Goal: Task Accomplishment & Management: Manage account settings

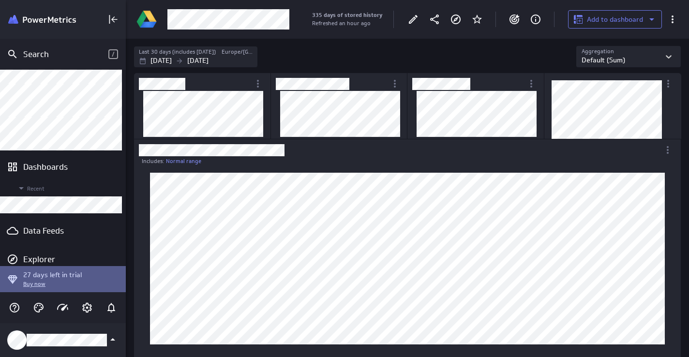
scroll to position [48, 0]
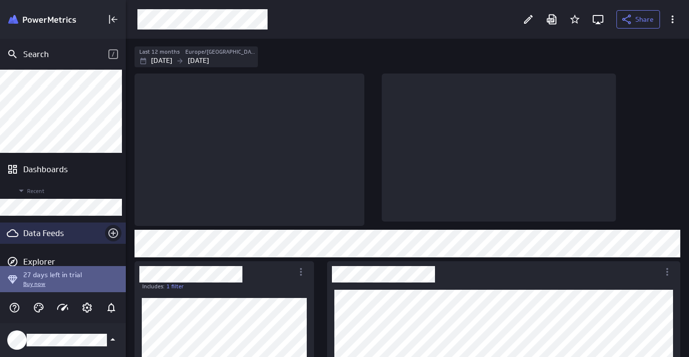
click at [108, 231] on icon "Create a data feed" at bounding box center [113, 234] width 12 height 12
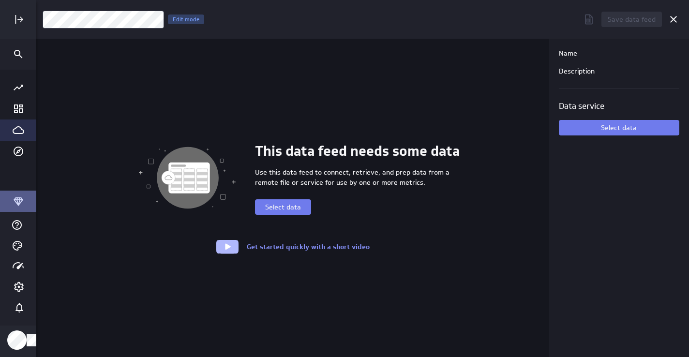
scroll to position [358, 656]
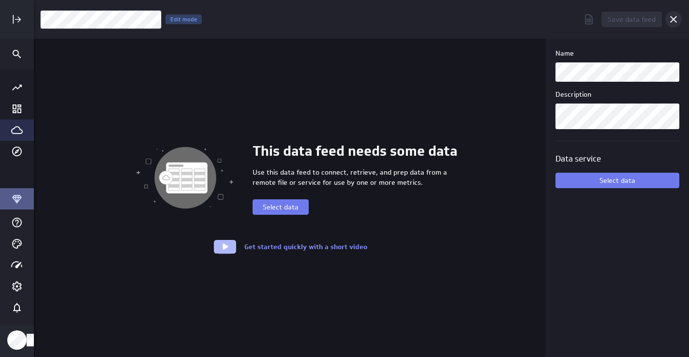
click at [674, 18] on icon "Cancel" at bounding box center [673, 19] width 7 height 7
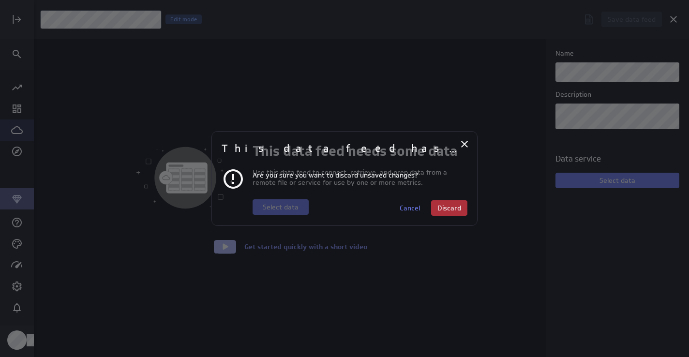
click at [448, 209] on span "Discard" at bounding box center [450, 208] width 24 height 9
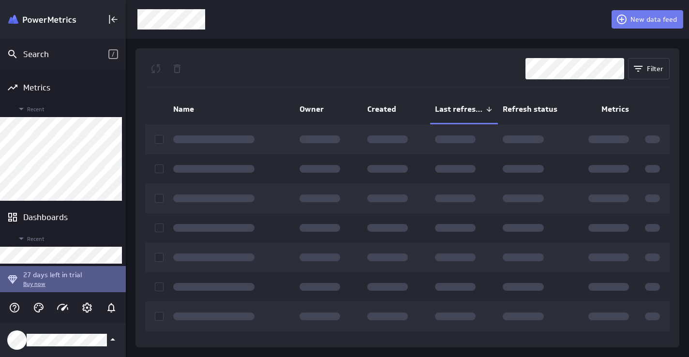
scroll to position [5, 5]
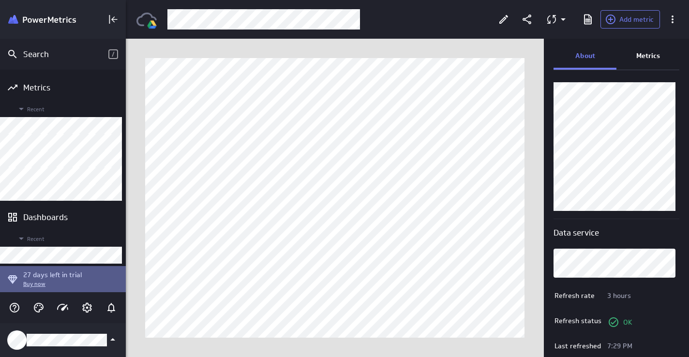
click at [647, 56] on p "Metrics" at bounding box center [649, 56] width 24 height 10
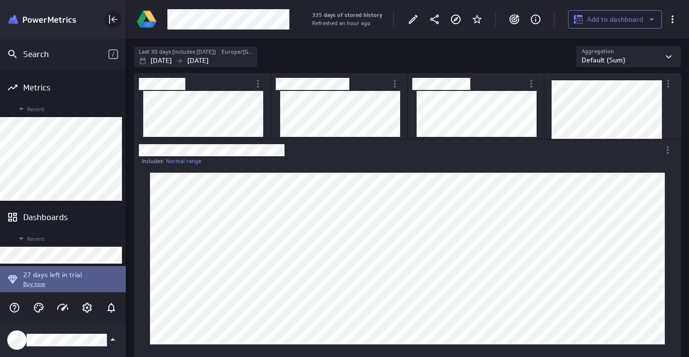
click at [111, 17] on icon "Collapse" at bounding box center [113, 20] width 12 height 12
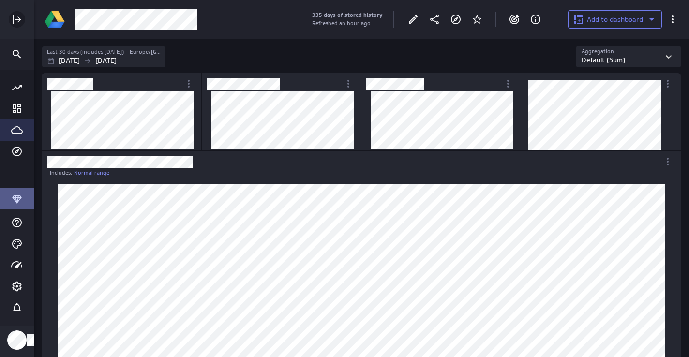
click at [18, 16] on icon "Expand" at bounding box center [17, 20] width 12 height 12
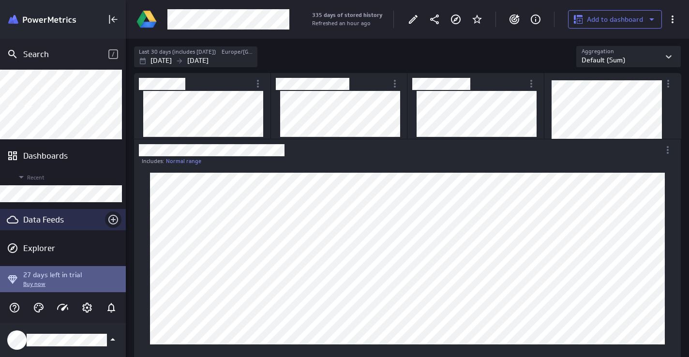
click at [111, 219] on icon "Create a data feed" at bounding box center [113, 220] width 10 height 10
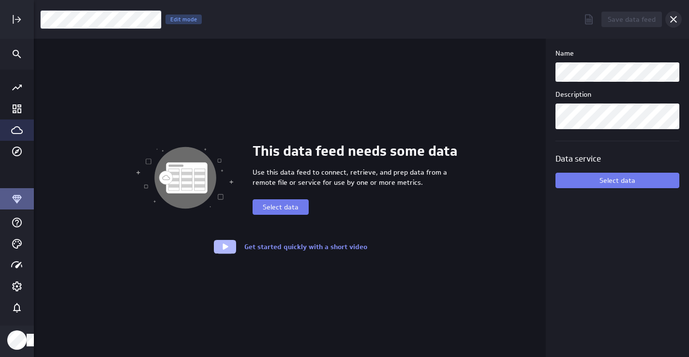
click at [673, 19] on icon "Cancel" at bounding box center [673, 19] width 7 height 7
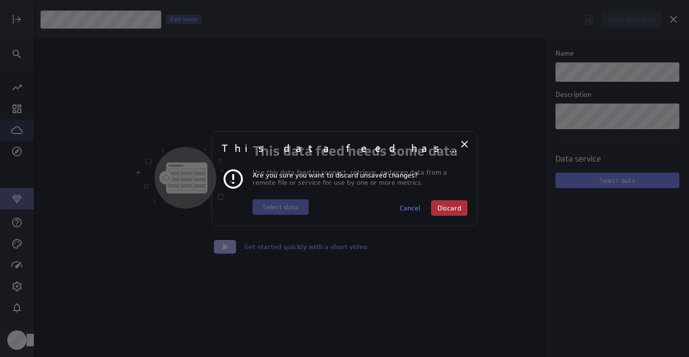
click at [447, 209] on span "Discard" at bounding box center [450, 208] width 24 height 9
click at [445, 205] on span "Discard" at bounding box center [450, 208] width 24 height 9
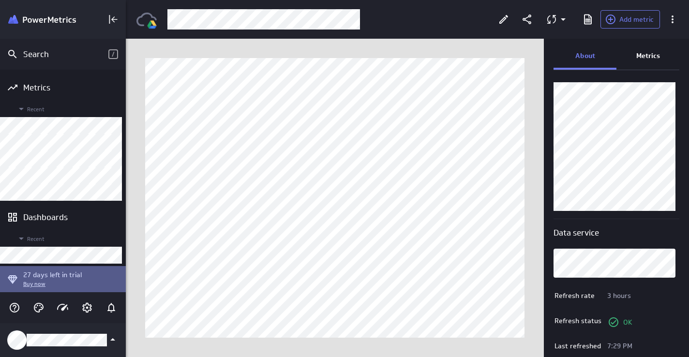
click at [646, 53] on p "Metrics" at bounding box center [649, 56] width 24 height 10
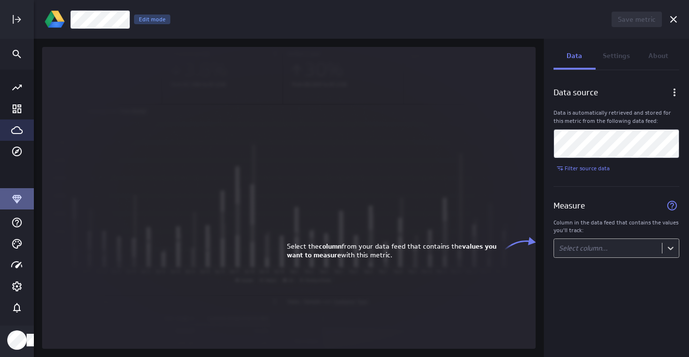
click at [590, 249] on body "Save metric Untitled Edit mode Data Settings About Data source Data is automati…" at bounding box center [344, 178] width 689 height 357
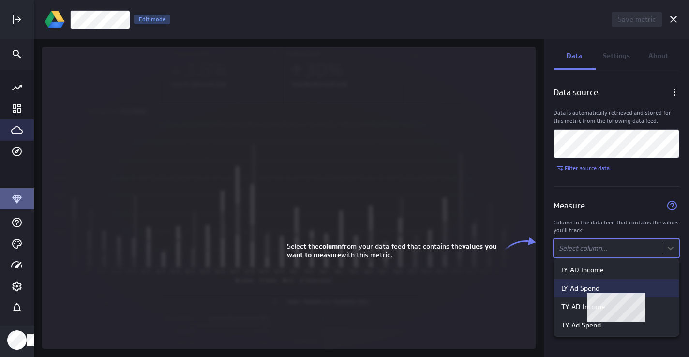
click at [587, 290] on div "LY Ad Spend" at bounding box center [581, 288] width 38 height 9
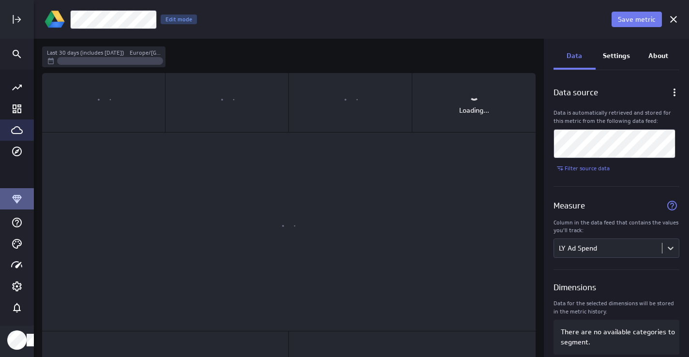
scroll to position [319, 511]
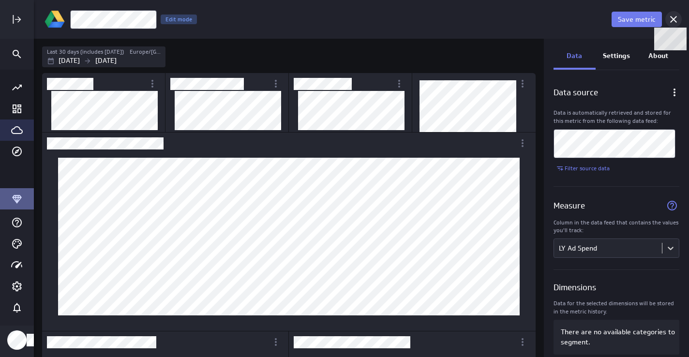
click at [676, 16] on icon at bounding box center [673, 19] width 7 height 7
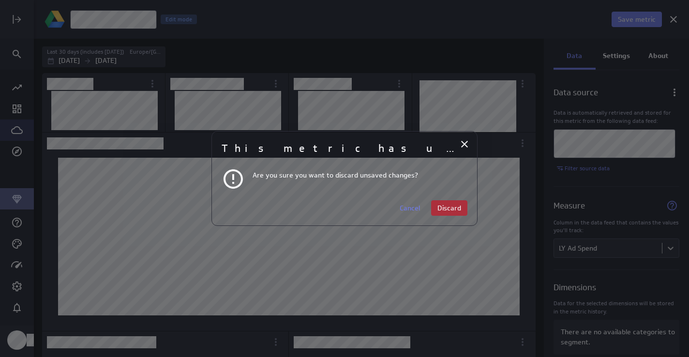
click at [454, 212] on span "Discard" at bounding box center [450, 208] width 24 height 9
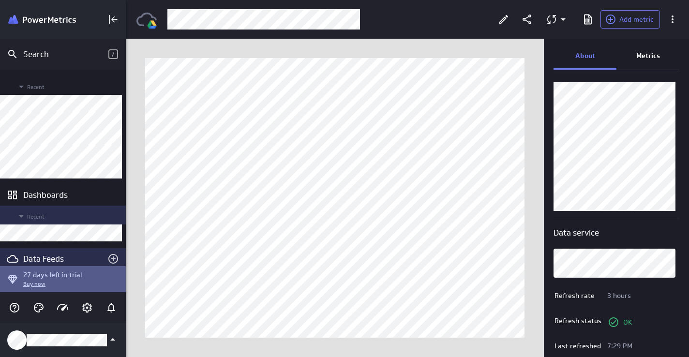
scroll to position [61, 0]
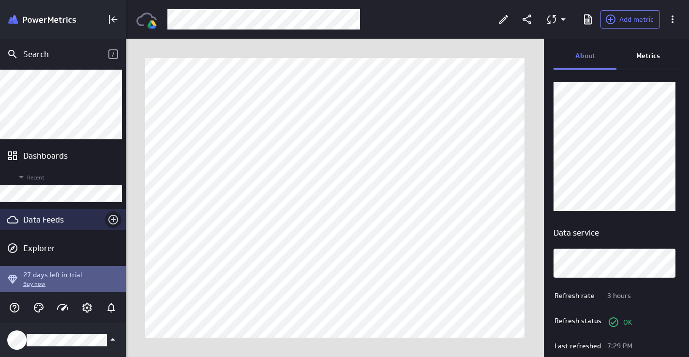
click at [111, 219] on icon "Create a data feed" at bounding box center [113, 220] width 12 height 12
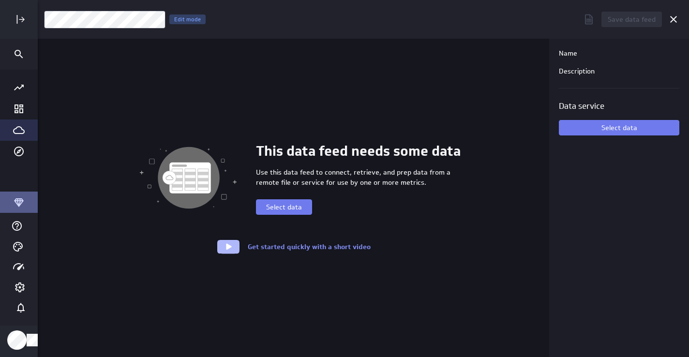
scroll to position [358, 656]
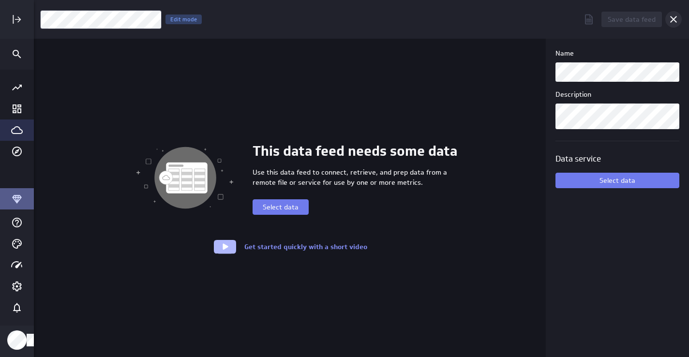
click at [675, 19] on icon "Cancel" at bounding box center [674, 20] width 12 height 12
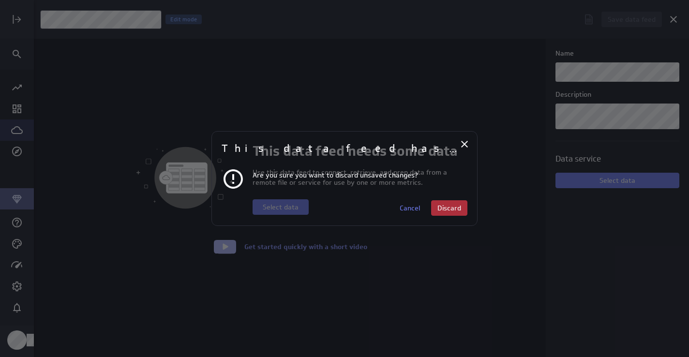
click at [458, 208] on span "Discard" at bounding box center [450, 208] width 24 height 9
click at [440, 206] on span "Discard" at bounding box center [450, 208] width 24 height 9
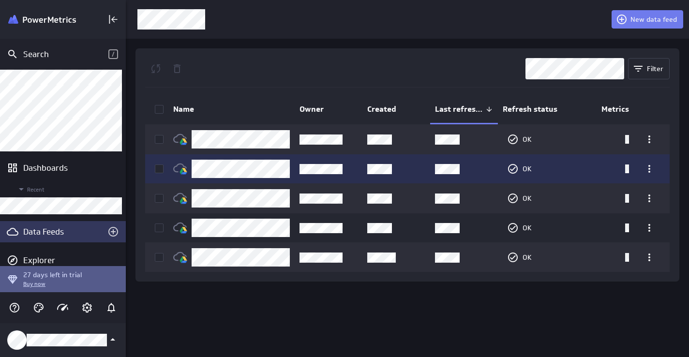
scroll to position [54, 0]
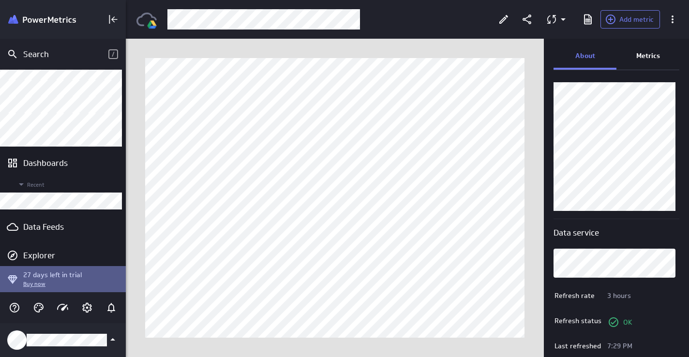
click at [645, 52] on p "Metrics" at bounding box center [649, 56] width 24 height 10
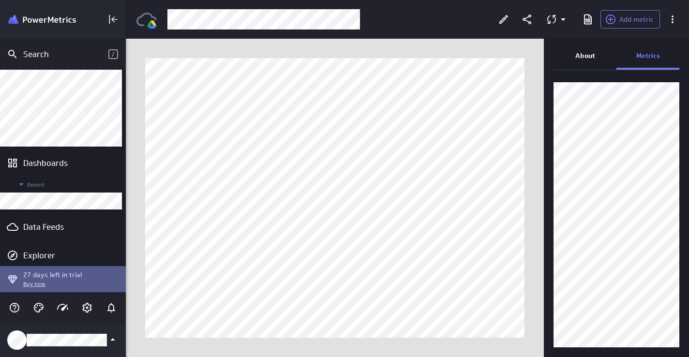
click at [585, 60] on p "About" at bounding box center [586, 56] width 20 height 10
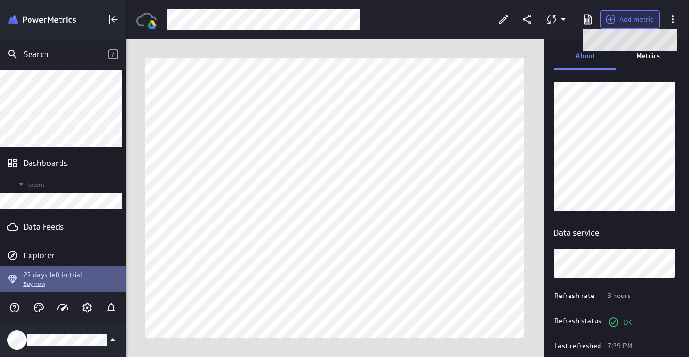
click at [619, 18] on span at bounding box center [612, 20] width 15 height 12
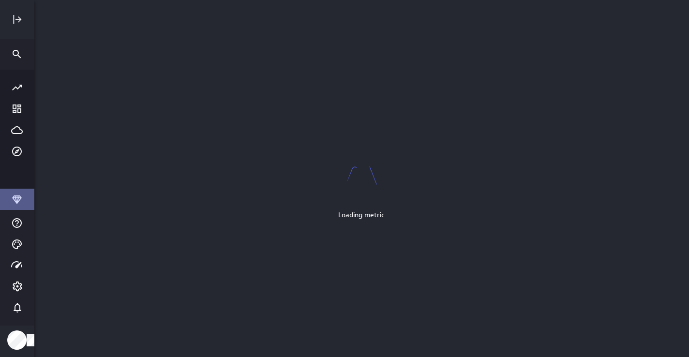
scroll to position [358, 656]
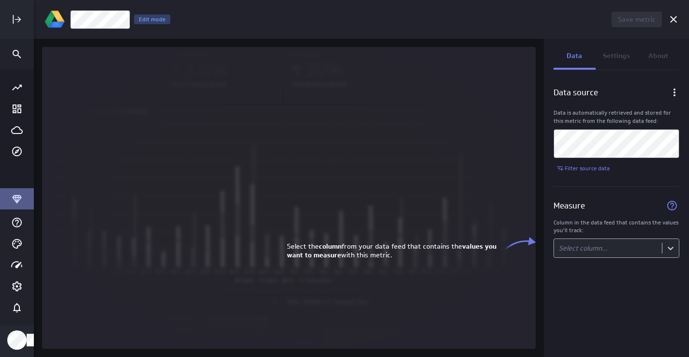
click at [582, 251] on body "Save metric Untitled Edit mode Data Settings About Data source Data is automati…" at bounding box center [344, 178] width 689 height 357
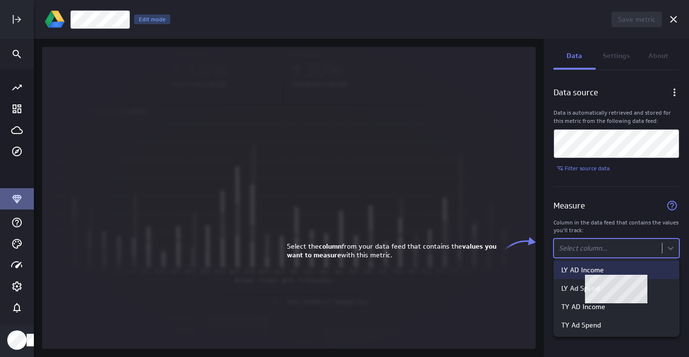
click at [583, 270] on div "LY AD Income" at bounding box center [583, 270] width 43 height 9
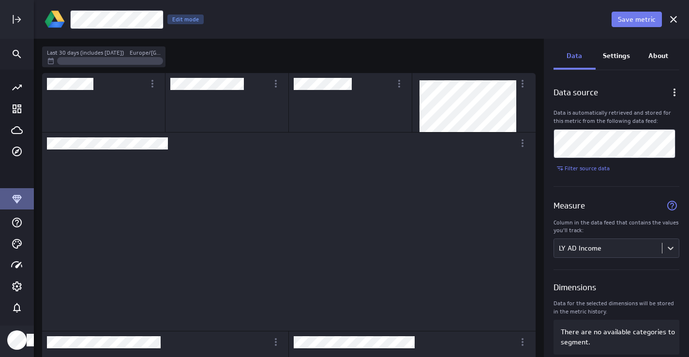
scroll to position [5, 5]
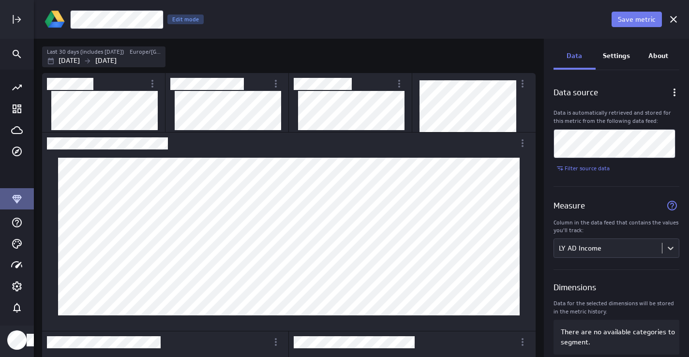
click at [619, 57] on p "Settings" at bounding box center [616, 56] width 27 height 10
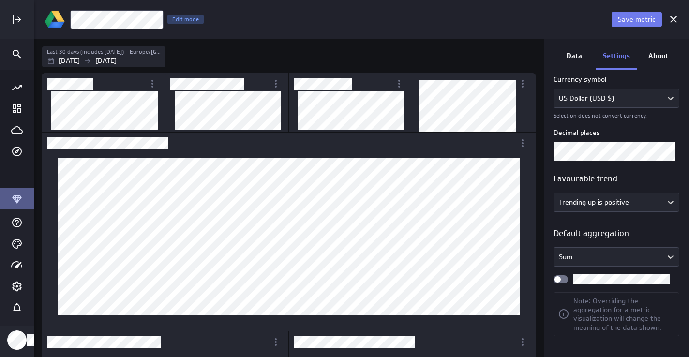
click at [565, 278] on div "Widget Properties" at bounding box center [561, 279] width 15 height 8
click at [0, 0] on input "Widget Properties" at bounding box center [0, 0] width 0 height 0
click at [579, 56] on p "Data" at bounding box center [574, 56] width 15 height 10
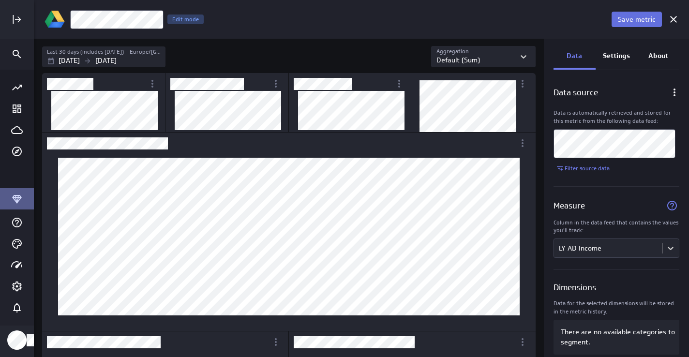
click at [642, 18] on span "Save metric" at bounding box center [637, 19] width 38 height 9
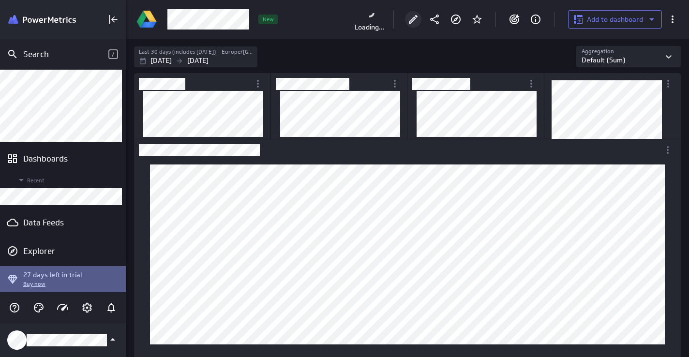
click at [413, 18] on icon "Edit" at bounding box center [413, 19] width 9 height 9
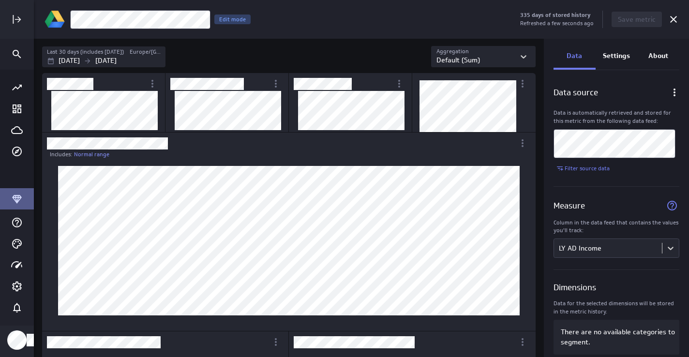
click at [398, 27] on div "LM Ads LY AD Income Edit mode" at bounding box center [294, 20] width 449 height 20
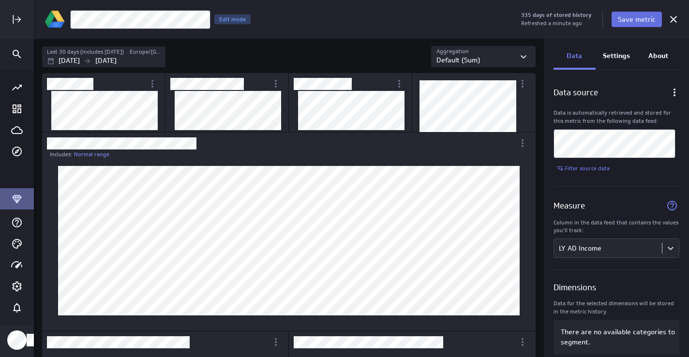
click at [637, 21] on span "Save metric" at bounding box center [637, 19] width 38 height 9
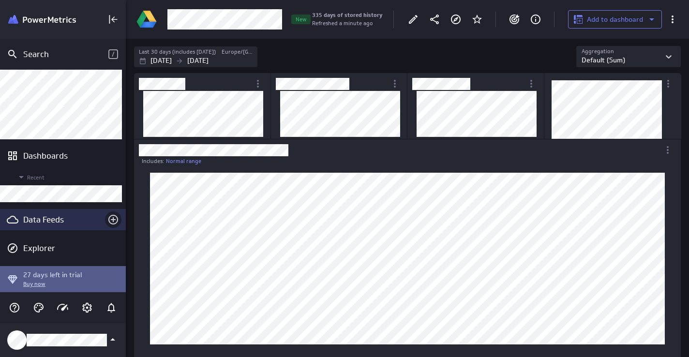
click at [108, 217] on icon "Create a data feed" at bounding box center [113, 220] width 12 height 12
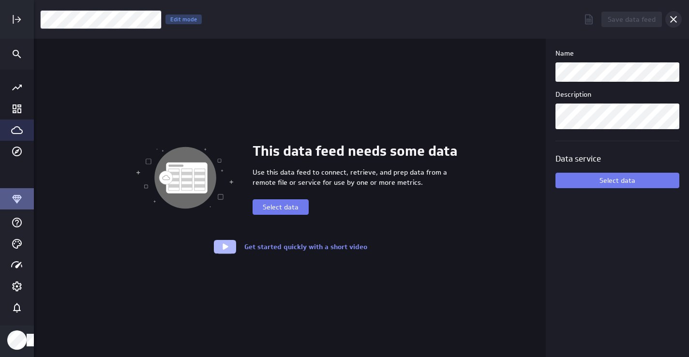
click at [673, 15] on icon "Cancel" at bounding box center [674, 20] width 12 height 12
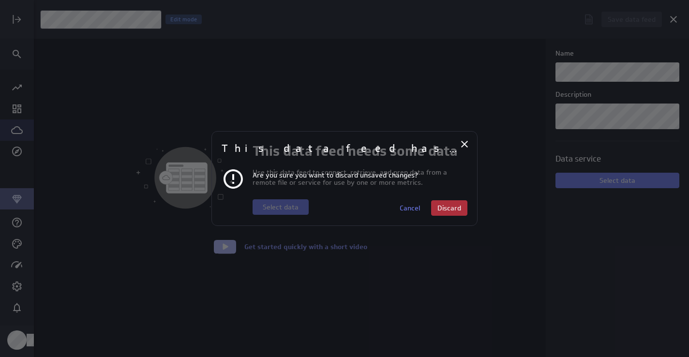
click at [455, 210] on span "Discard" at bounding box center [450, 208] width 24 height 9
click at [452, 206] on span "Discard" at bounding box center [450, 208] width 24 height 9
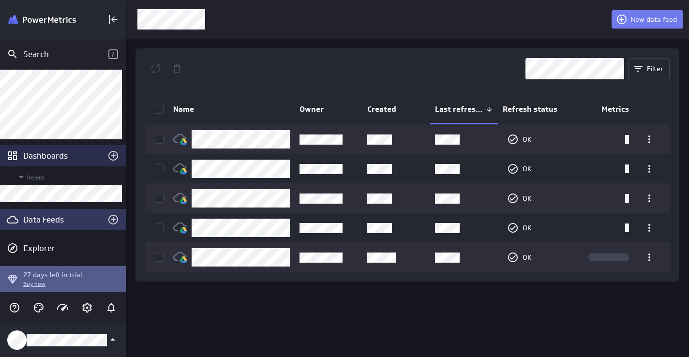
scroll to position [59, 0]
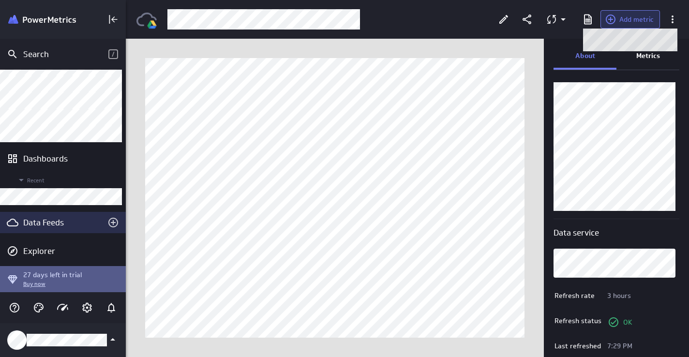
click at [639, 23] on span "Add metric" at bounding box center [637, 19] width 34 height 9
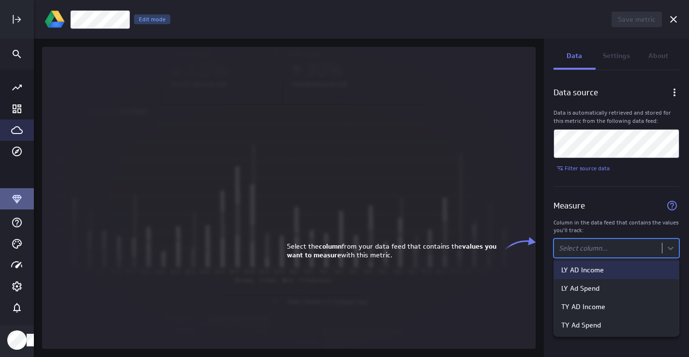
click at [572, 247] on body "Save metric Untitled Edit mode Data Settings About Data source Data is automati…" at bounding box center [344, 178] width 689 height 357
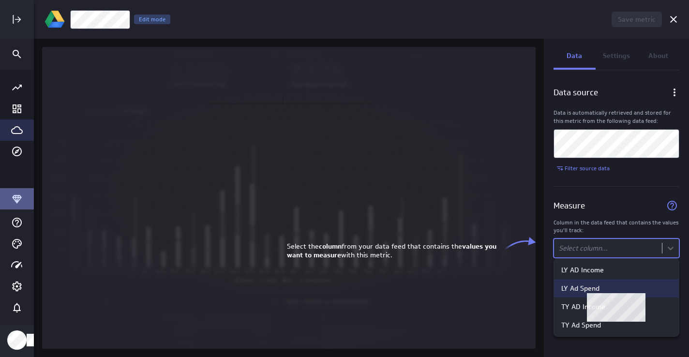
click at [577, 289] on div "LY Ad Spend" at bounding box center [581, 288] width 38 height 9
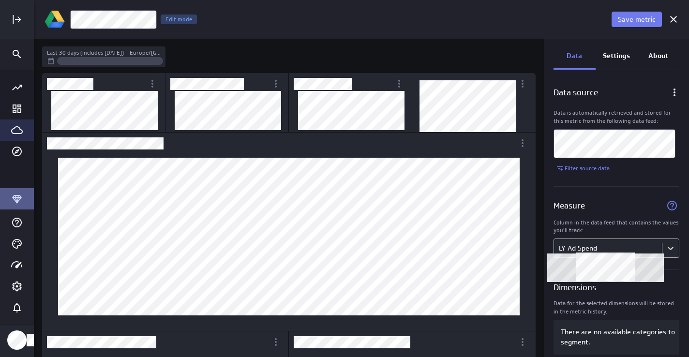
click at [599, 250] on body "Save metric LY Ad Spend Edit mode Last 30 days (includes [DATE]) [GEOGRAPHIC_DA…" at bounding box center [344, 178] width 689 height 357
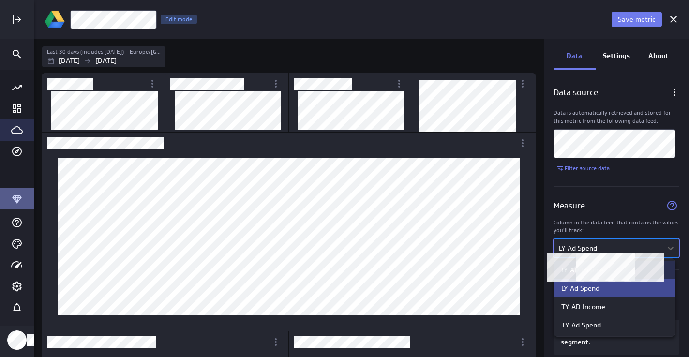
click at [622, 251] on body "Save metric LY Ad Spend Edit mode Last 30 days (includes [DATE]) [GEOGRAPHIC_DA…" at bounding box center [344, 178] width 689 height 357
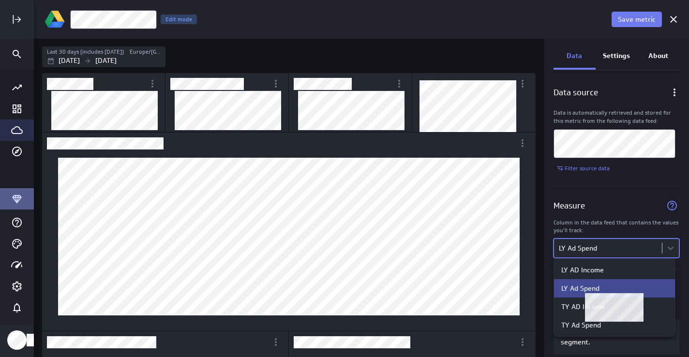
click at [588, 290] on div "LY Ad Spend" at bounding box center [581, 288] width 38 height 9
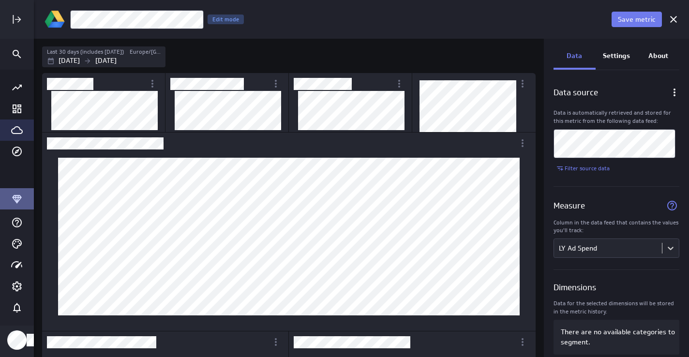
click at [620, 54] on p "Settings" at bounding box center [616, 56] width 27 height 10
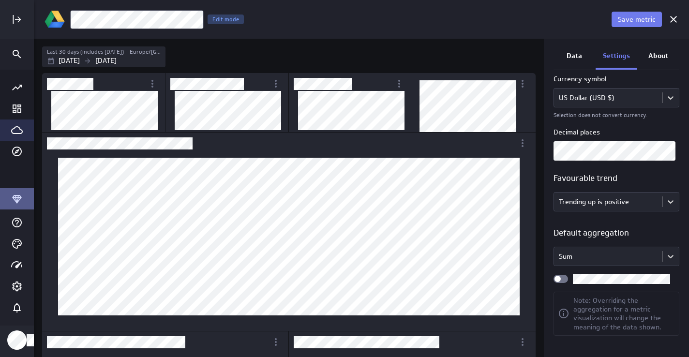
click at [565, 278] on div "Widget Properties" at bounding box center [561, 279] width 15 height 8
click at [0, 0] on input "Widget Properties" at bounding box center [0, 0] width 0 height 0
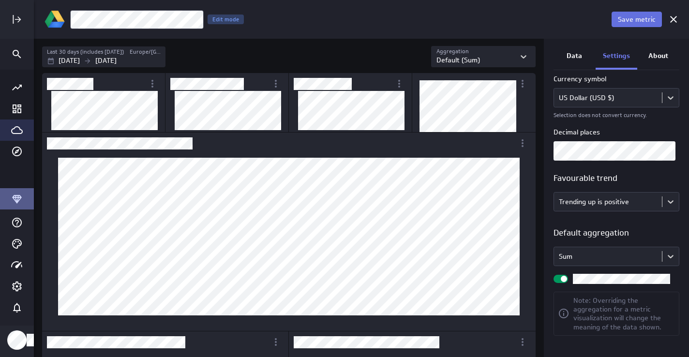
click at [625, 20] on span "Save metric" at bounding box center [637, 19] width 38 height 9
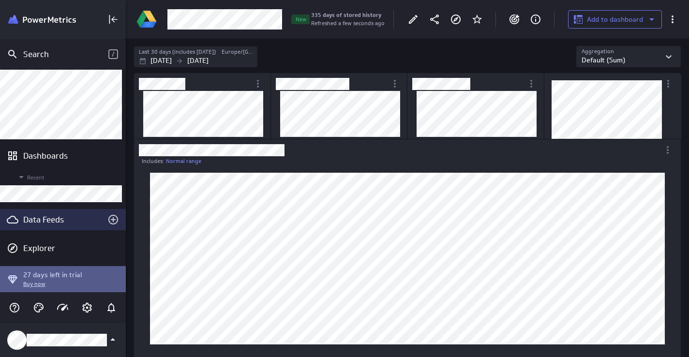
click at [46, 217] on div "Data Feeds" at bounding box center [62, 219] width 79 height 11
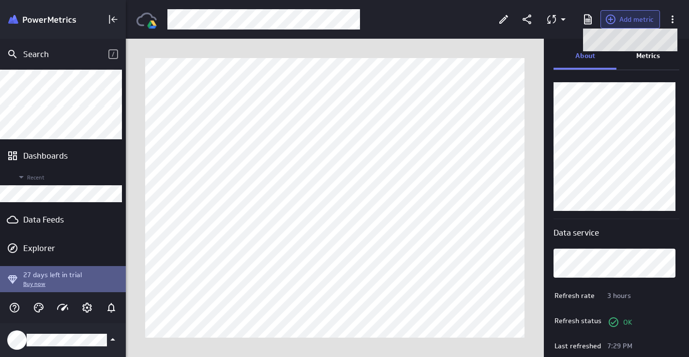
click at [644, 21] on span "Add metric" at bounding box center [637, 19] width 34 height 9
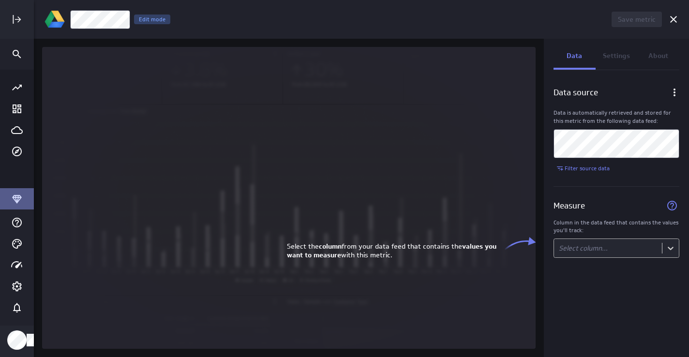
click at [576, 251] on body "Save metric Untitled Edit mode Data Settings About Data source Data is automati…" at bounding box center [344, 178] width 689 height 357
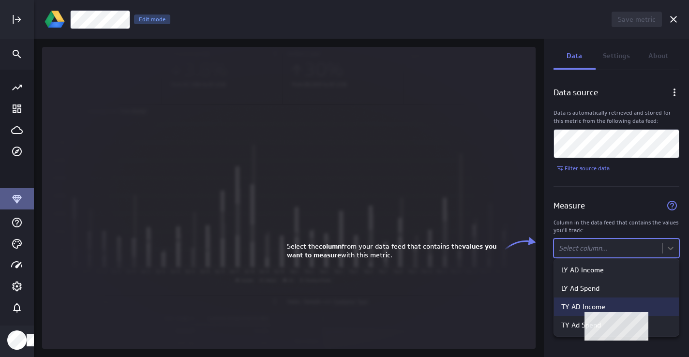
click at [580, 311] on div "TY AD Income" at bounding box center [584, 307] width 44 height 9
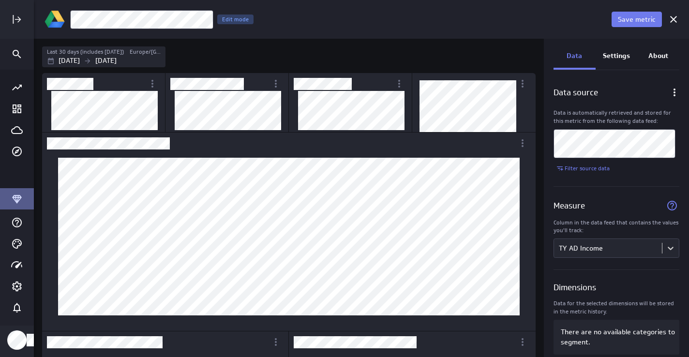
click at [613, 51] on p "Settings" at bounding box center [616, 56] width 27 height 10
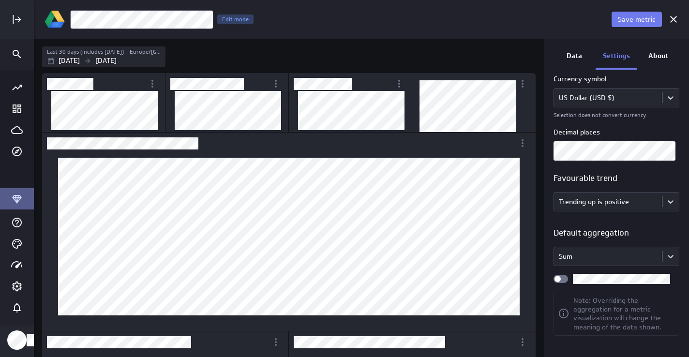
click at [564, 280] on div "Widget Properties" at bounding box center [561, 279] width 15 height 8
click at [0, 0] on input "Widget Properties" at bounding box center [0, 0] width 0 height 0
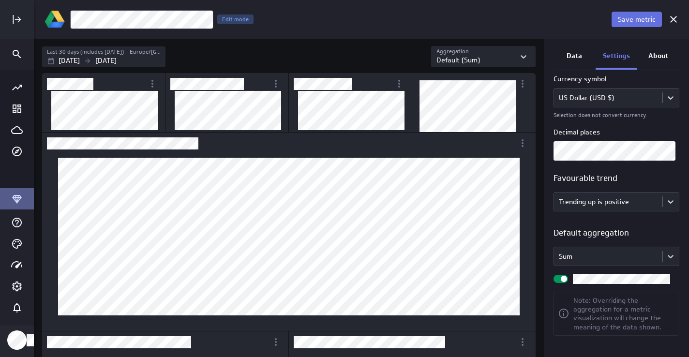
click at [629, 18] on span "Save metric" at bounding box center [637, 19] width 38 height 9
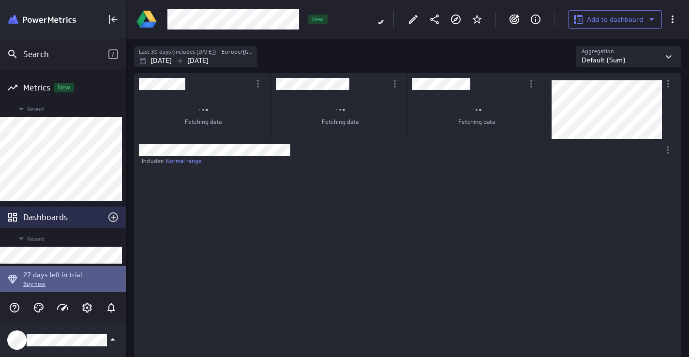
scroll to position [5, 5]
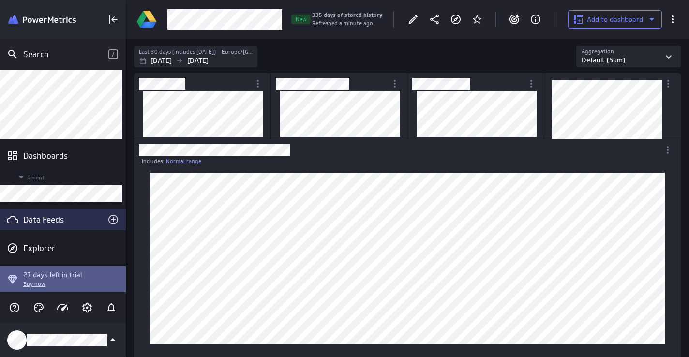
click at [33, 219] on div "Data Feeds" at bounding box center [62, 219] width 79 height 11
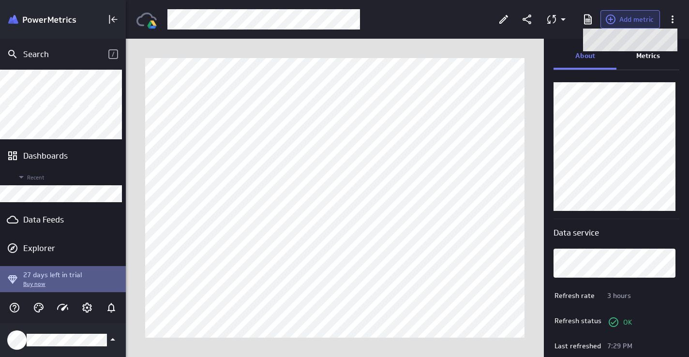
click at [639, 20] on span "Add metric" at bounding box center [637, 19] width 34 height 9
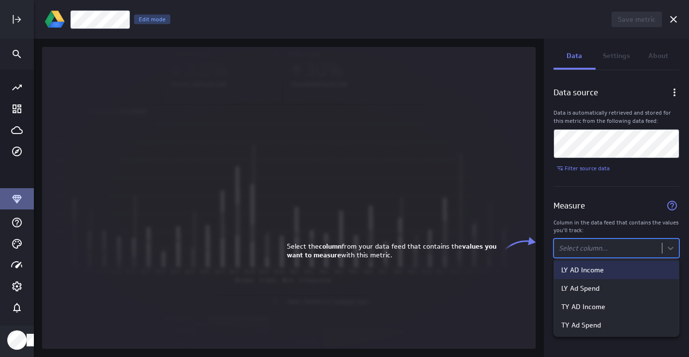
click at [572, 254] on body "Save metric Untitled Edit mode Data Settings About Data source Data is automati…" at bounding box center [344, 178] width 689 height 357
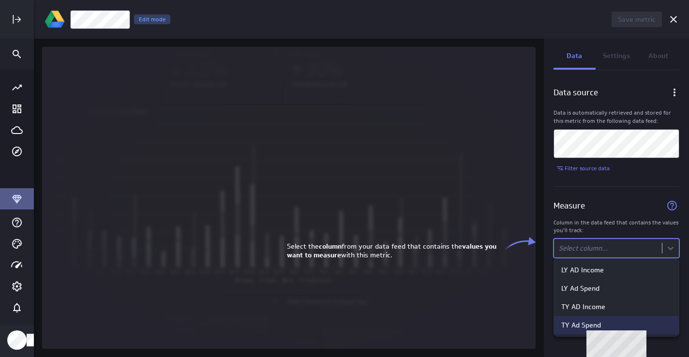
click at [571, 329] on div "TY Ad Spend" at bounding box center [582, 325] width 40 height 9
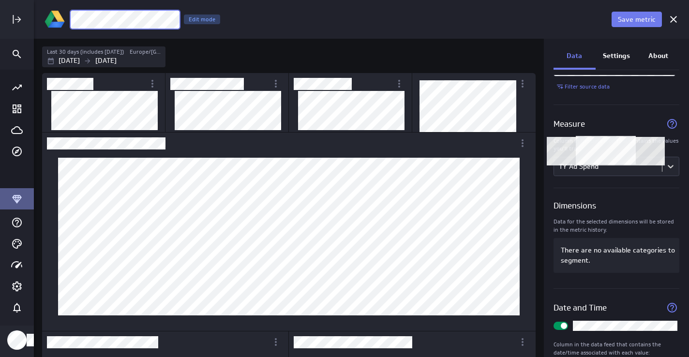
scroll to position [126, 0]
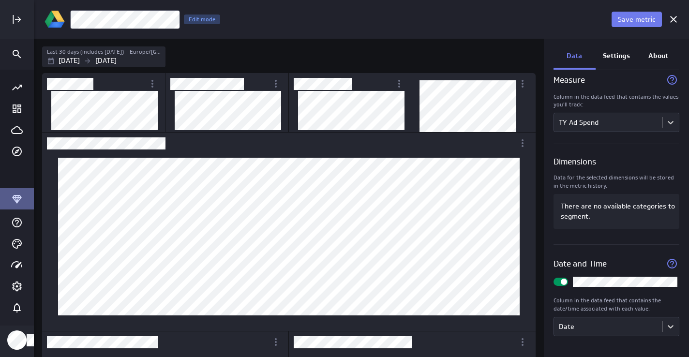
click at [613, 57] on p "Settings" at bounding box center [616, 56] width 27 height 10
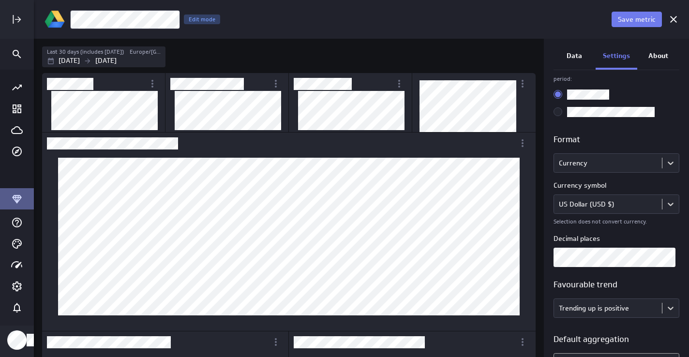
scroll to position [0, 0]
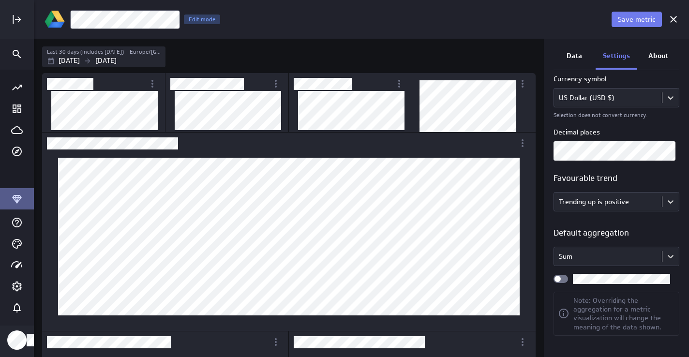
click at [564, 279] on div "Widget Properties" at bounding box center [561, 279] width 15 height 8
click at [0, 0] on input "Widget Properties" at bounding box center [0, 0] width 0 height 0
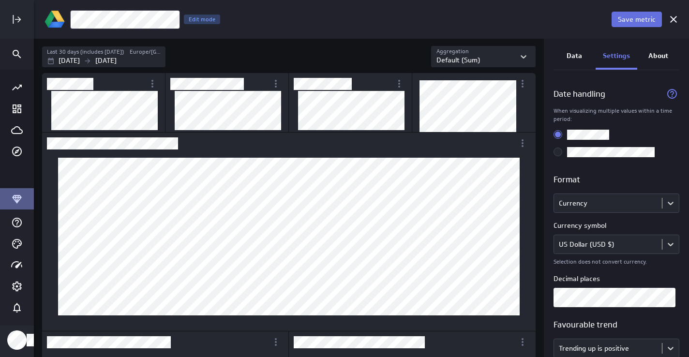
click at [635, 15] on span "Save metric" at bounding box center [637, 19] width 38 height 9
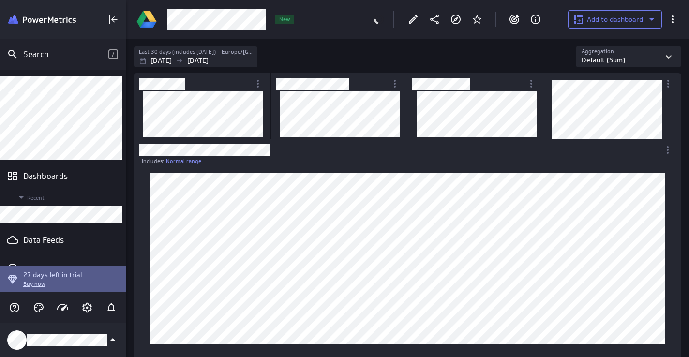
scroll to position [39, 0]
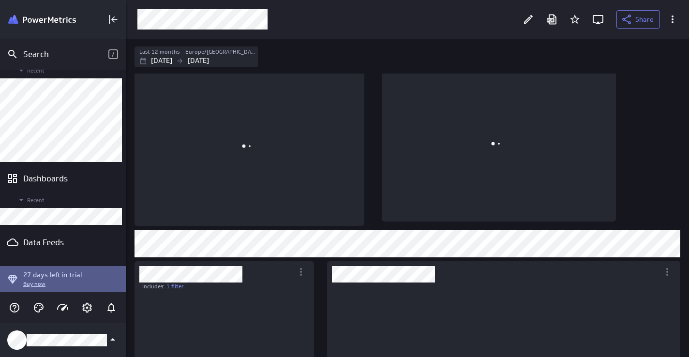
scroll to position [22, 546]
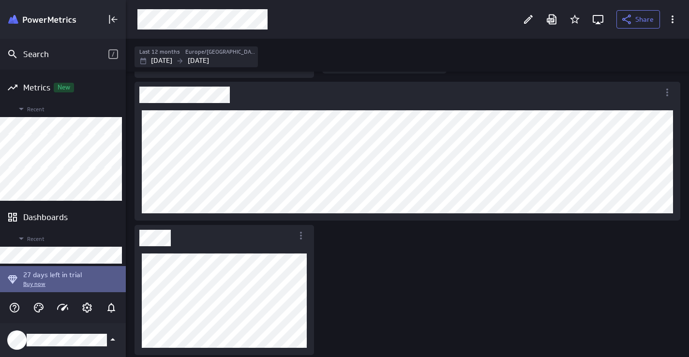
click at [532, 21] on icon at bounding box center [529, 20] width 12 height 12
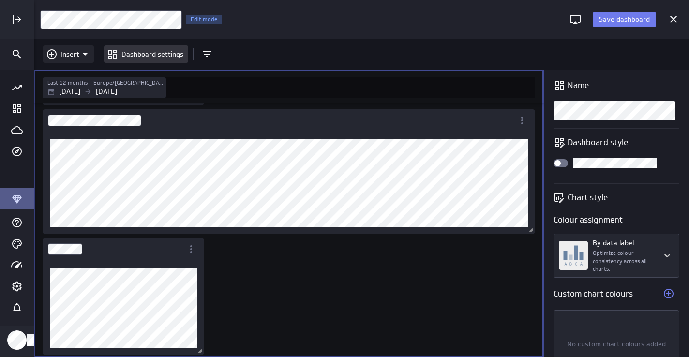
click at [86, 53] on icon "Insert" at bounding box center [85, 54] width 5 height 2
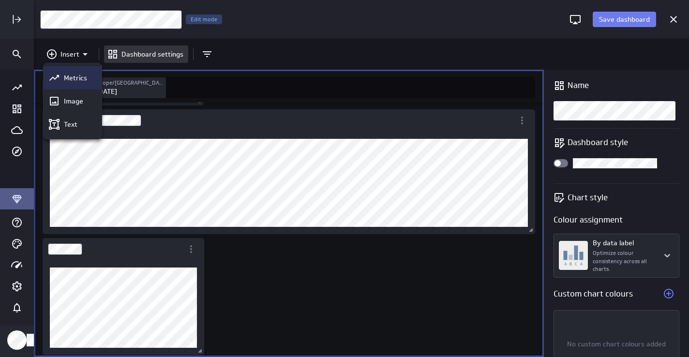
click at [76, 80] on p "Metrics" at bounding box center [75, 78] width 23 height 10
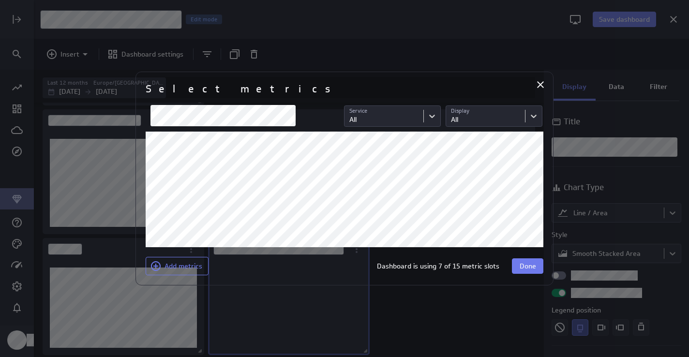
scroll to position [81, 148]
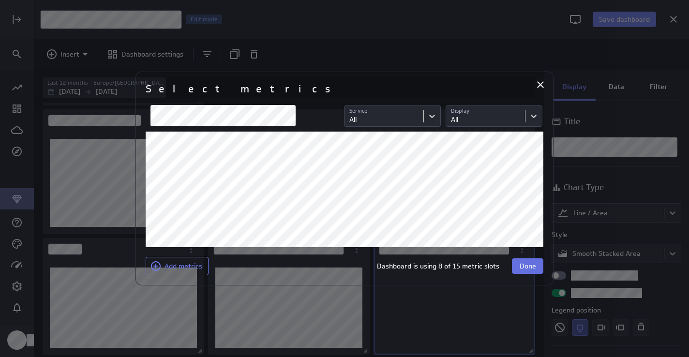
click at [527, 268] on span "Done" at bounding box center [528, 266] width 16 height 9
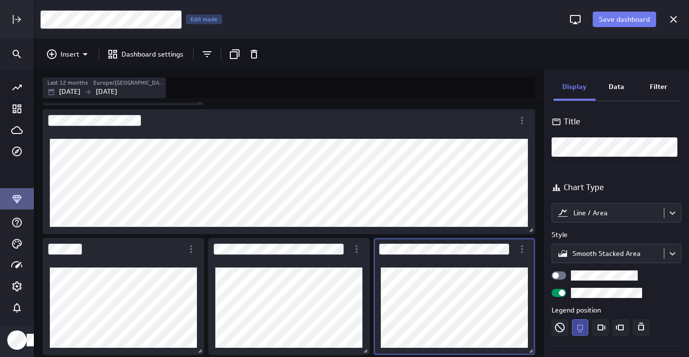
click at [502, 263] on div "Dashboard Widget" at bounding box center [455, 307] width 162 height 95
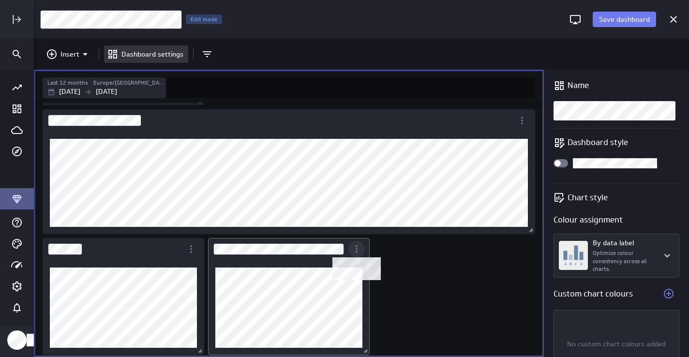
click at [358, 246] on icon "Dashboard Widget" at bounding box center [357, 249] width 12 height 12
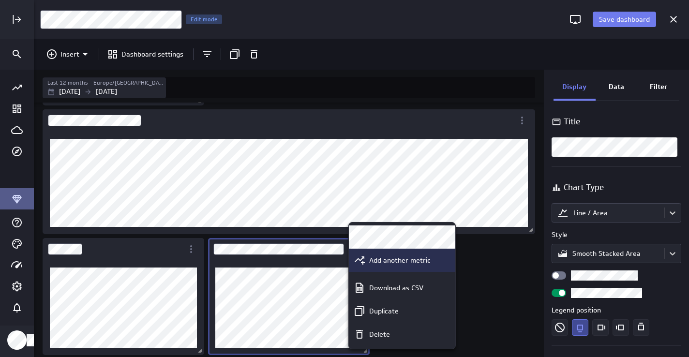
click at [395, 261] on p "Add another metric" at bounding box center [399, 261] width 61 height 10
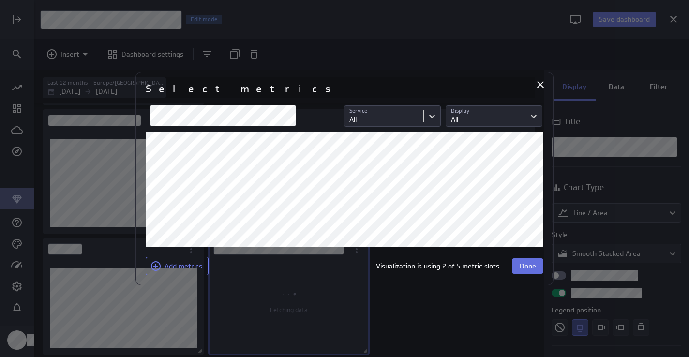
click at [520, 266] on span "Done" at bounding box center [528, 266] width 16 height 9
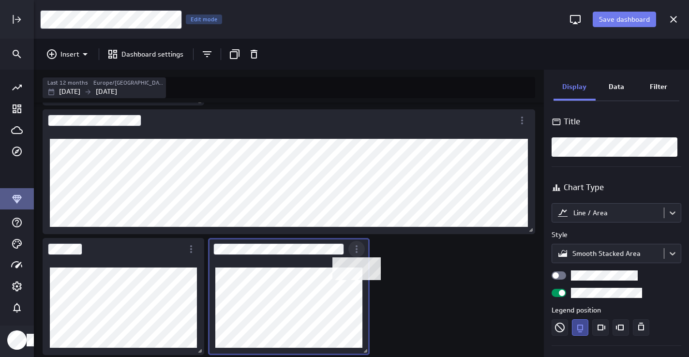
click at [356, 250] on icon "Dashboard Widget" at bounding box center [357, 249] width 12 height 12
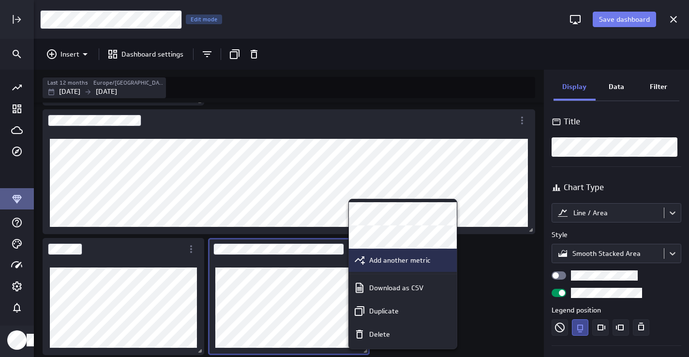
click at [380, 264] on p "Add another metric" at bounding box center [399, 261] width 61 height 10
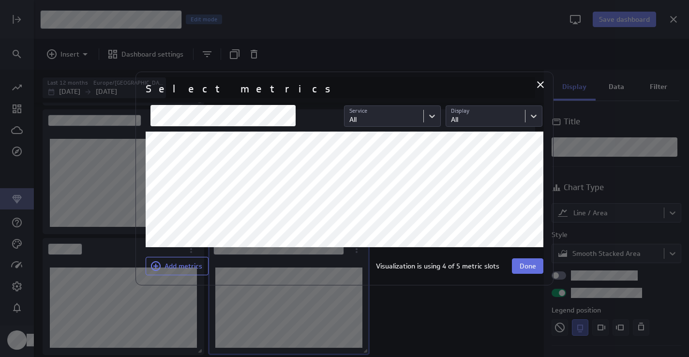
click at [523, 265] on span "Done" at bounding box center [528, 266] width 16 height 9
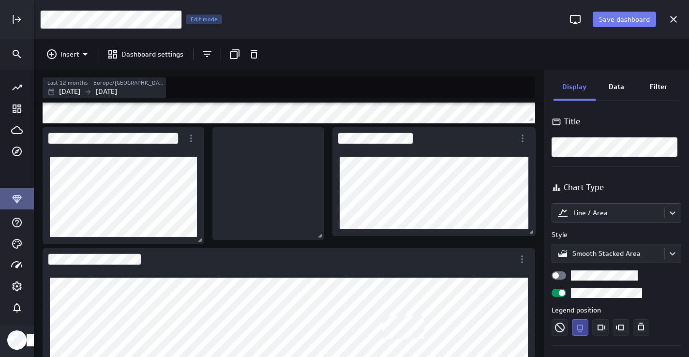
scroll to position [434, 0]
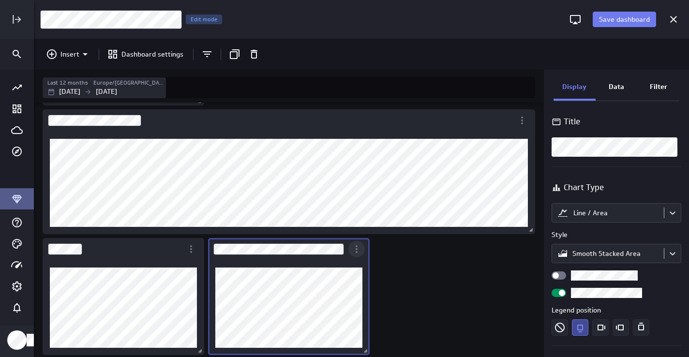
click at [357, 250] on icon "More actions" at bounding box center [357, 249] width 12 height 12
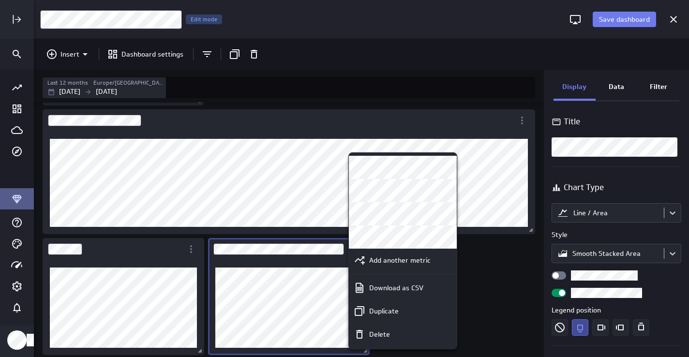
click at [489, 264] on div at bounding box center [344, 178] width 689 height 357
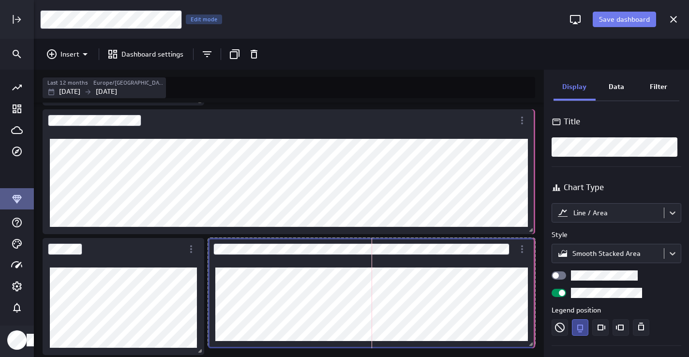
drag, startPoint x: 368, startPoint y: 350, endPoint x: 539, endPoint y: 343, distance: 171.0
click at [539, 343] on div "Includes: 1 filter" at bounding box center [289, 230] width 510 height 255
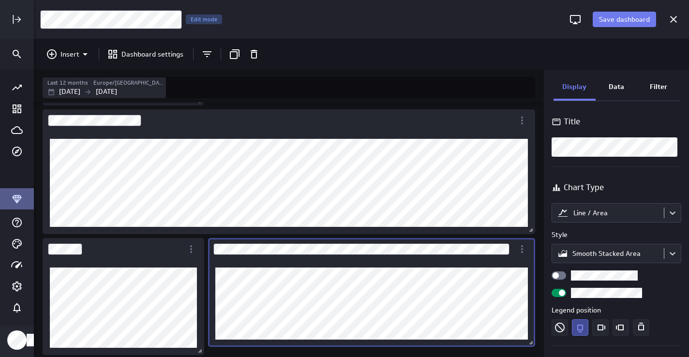
click at [619, 85] on p "Data" at bounding box center [616, 87] width 15 height 10
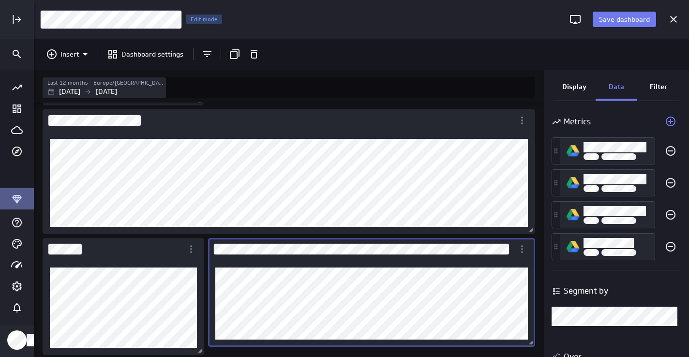
click at [579, 86] on p "Display" at bounding box center [575, 87] width 24 height 10
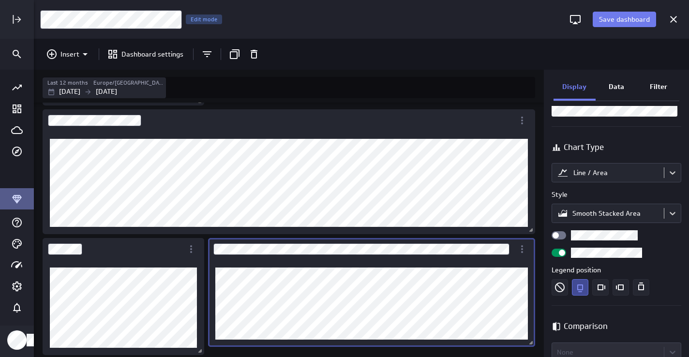
scroll to position [46, 0]
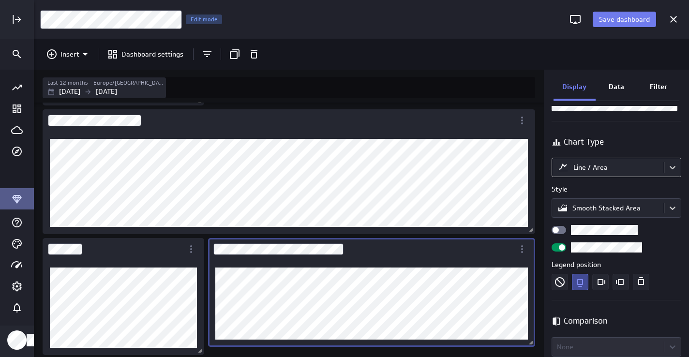
click at [601, 164] on body "Save dashboard [PERSON_NAME] Moon Marketing Edit mode Insert Dashboard settings…" at bounding box center [344, 178] width 689 height 357
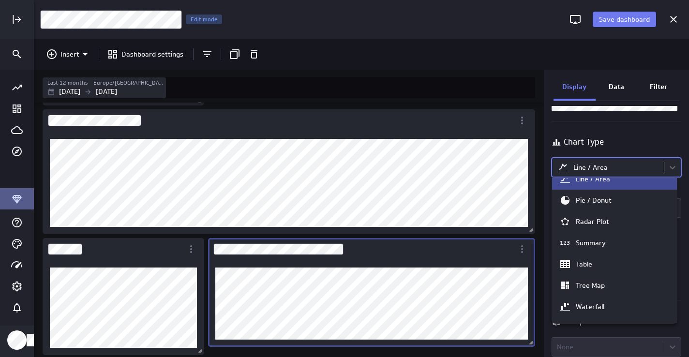
scroll to position [55, 0]
click at [592, 263] on div "Table" at bounding box center [584, 263] width 16 height 9
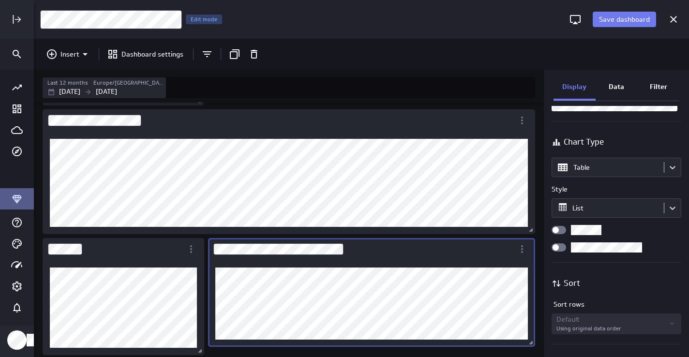
click at [389, 248] on div "Dashboard Widget" at bounding box center [361, 249] width 306 height 22
click at [232, 52] on icon "Duplicate" at bounding box center [235, 54] width 10 height 10
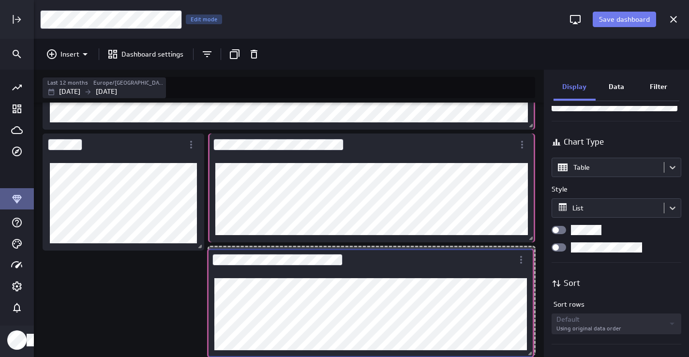
scroll to position [4, 5]
drag, startPoint x: 262, startPoint y: 262, endPoint x: 426, endPoint y: 264, distance: 164.6
click at [426, 264] on div "Dashboard Widget" at bounding box center [360, 260] width 306 height 22
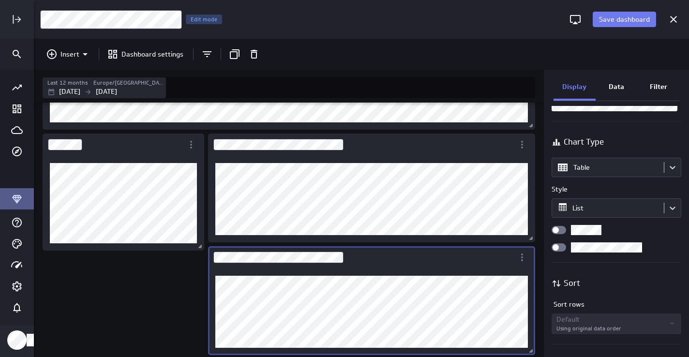
click at [433, 259] on div "Dashboard Widget" at bounding box center [361, 257] width 306 height 22
click at [522, 258] on icon "Dashboard Widget" at bounding box center [523, 258] width 12 height 12
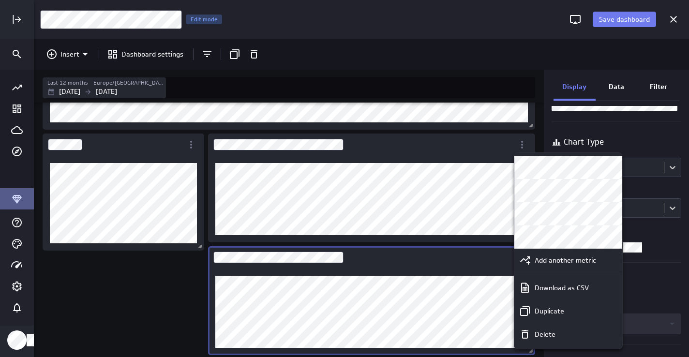
click at [616, 89] on div at bounding box center [344, 178] width 689 height 357
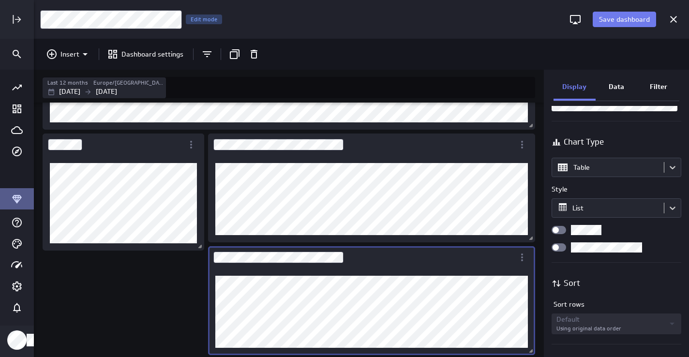
click at [615, 86] on p "Data" at bounding box center [616, 87] width 15 height 10
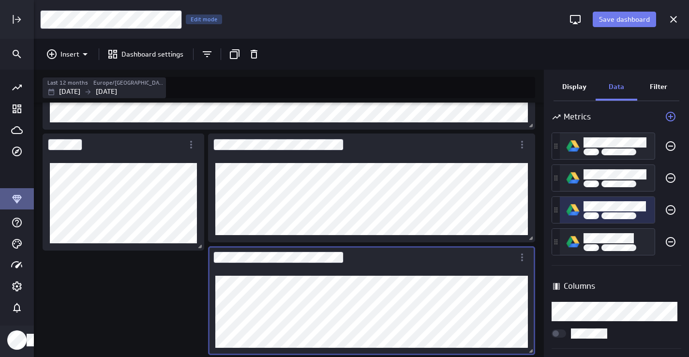
scroll to position [4, 0]
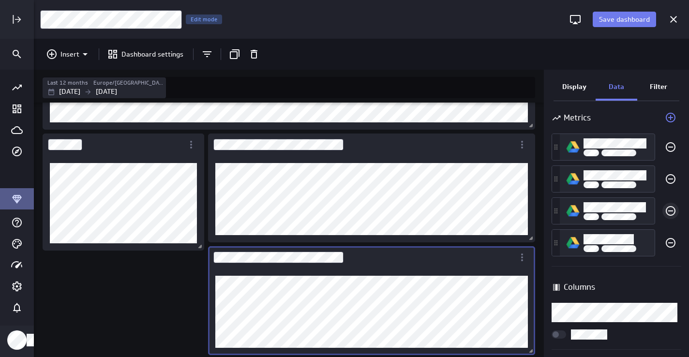
click at [666, 211] on icon "Remove this metric from this visualization" at bounding box center [671, 211] width 10 height 10
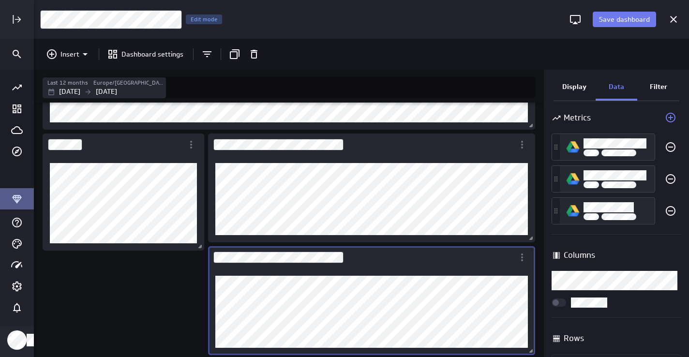
click at [582, 87] on p "Display" at bounding box center [575, 87] width 24 height 10
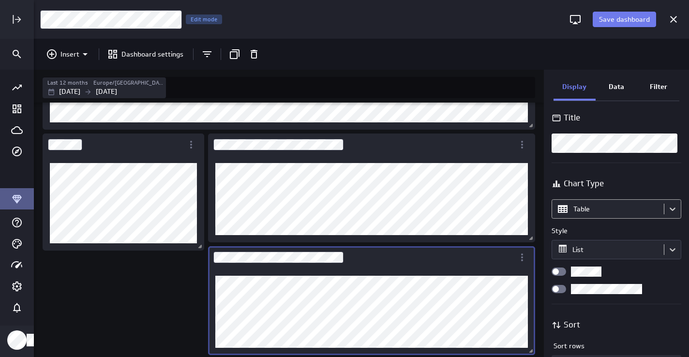
click at [602, 211] on body "Save dashboard [PERSON_NAME] Moon Marketing Edit mode Insert Dashboard settings…" at bounding box center [344, 178] width 689 height 357
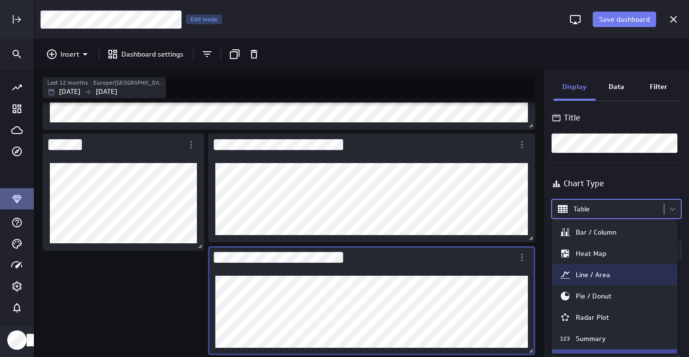
click at [597, 281] on div "Line / Area" at bounding box center [614, 274] width 125 height 21
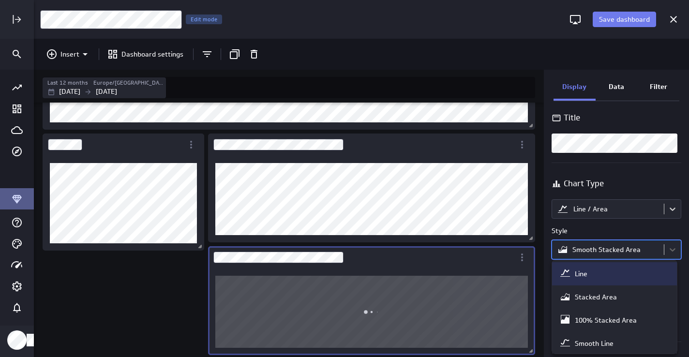
click at [583, 253] on body "Save dashboard [PERSON_NAME] Moon Marketing Edit mode Insert Dashboard settings…" at bounding box center [344, 178] width 689 height 357
click at [585, 278] on div "Line" at bounding box center [581, 274] width 13 height 9
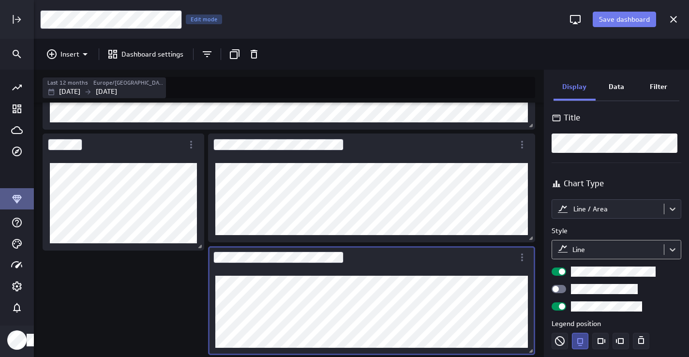
click at [593, 249] on body "Save dashboard [PERSON_NAME] Moon Marketing Edit mode Insert Dashboard settings…" at bounding box center [344, 178] width 689 height 357
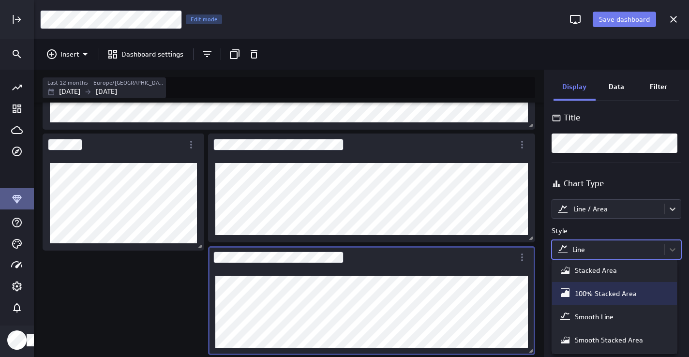
scroll to position [28, 0]
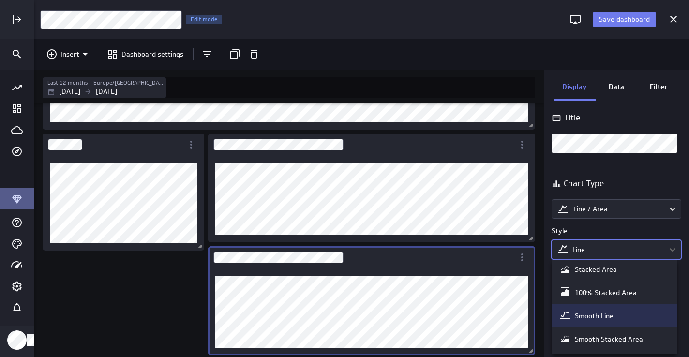
click at [588, 316] on div "Smooth Line" at bounding box center [594, 316] width 39 height 9
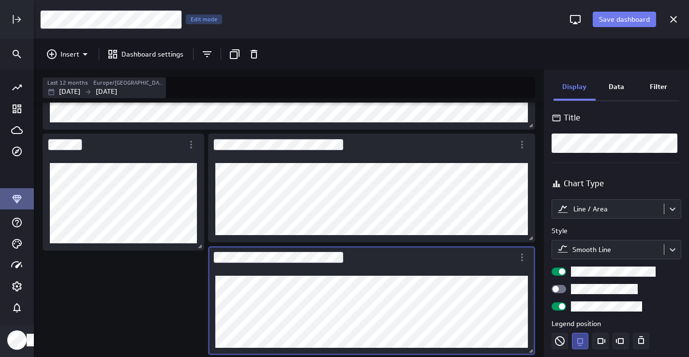
click at [562, 289] on div "Widget Properties" at bounding box center [559, 289] width 15 height 8
click at [0, 0] on input "Widget Properties" at bounding box center [0, 0] width 0 height 0
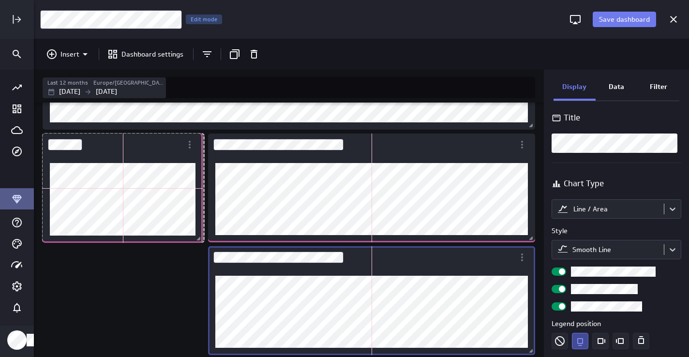
drag, startPoint x: 200, startPoint y: 249, endPoint x: 198, endPoint y: 241, distance: 7.9
click at [198, 241] on span "Dashboard content with 13 widgets" at bounding box center [200, 240] width 10 height 10
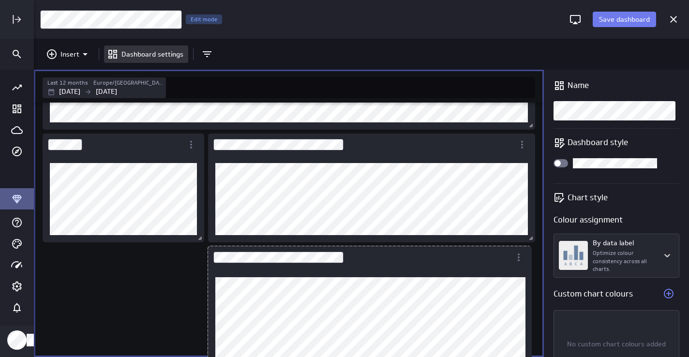
scroll to position [806, 497]
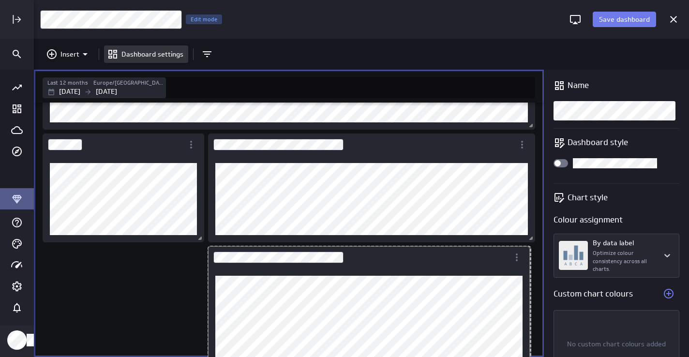
drag, startPoint x: 531, startPoint y: 351, endPoint x: 347, endPoint y: 264, distance: 203.5
click at [525, 357] on html "Save dashboard [PERSON_NAME] Moon Marketing Edit mode Insert Dashboard settings…" at bounding box center [344, 178] width 689 height 357
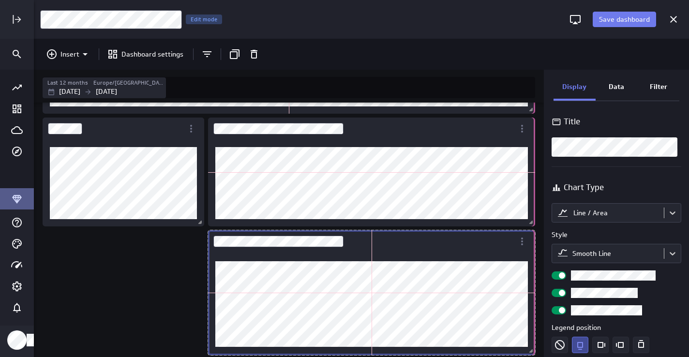
scroll to position [809, 497]
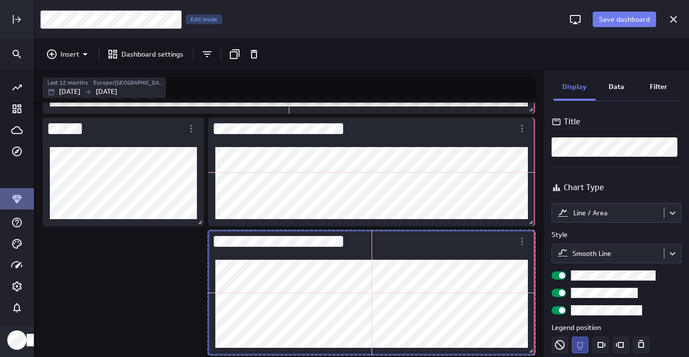
drag, startPoint x: 528, startPoint y: 352, endPoint x: 538, endPoint y: 353, distance: 10.7
click at [538, 353] on div "Includes: 1 filter" at bounding box center [289, 230] width 510 height 255
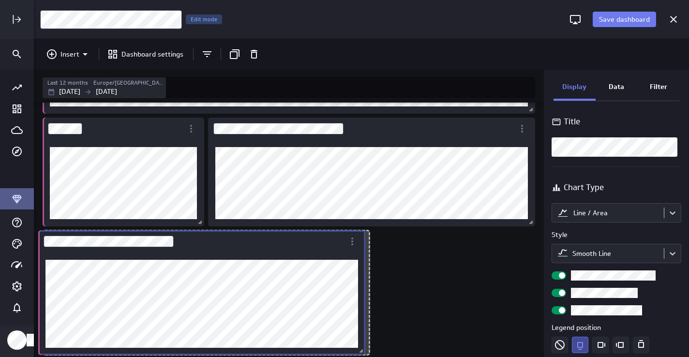
drag, startPoint x: 367, startPoint y: 243, endPoint x: 198, endPoint y: 243, distance: 169.9
click at [198, 243] on div "Dashboard Widget" at bounding box center [191, 241] width 306 height 22
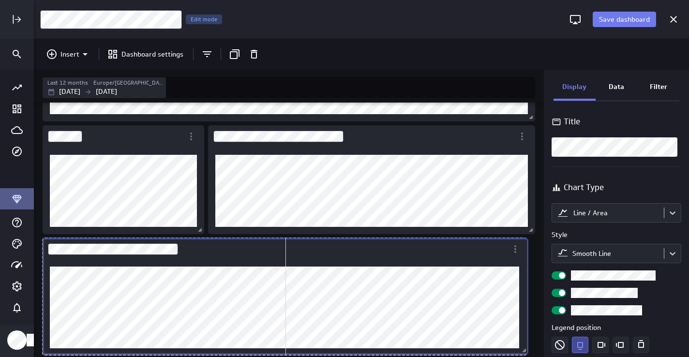
scroll to position [547, 0]
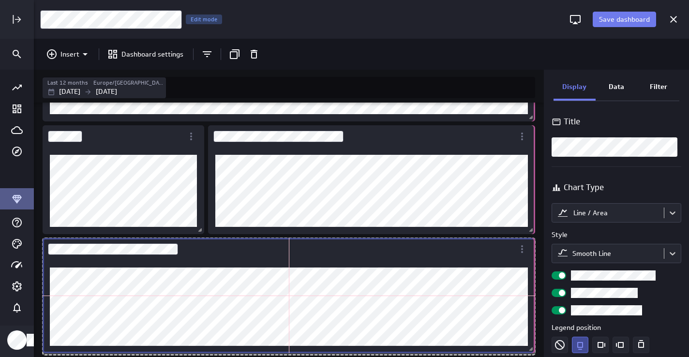
drag, startPoint x: 368, startPoint y: 351, endPoint x: 535, endPoint y: 348, distance: 167.0
click at [535, 348] on span "Dashboard content with 13 widgets" at bounding box center [533, 351] width 10 height 10
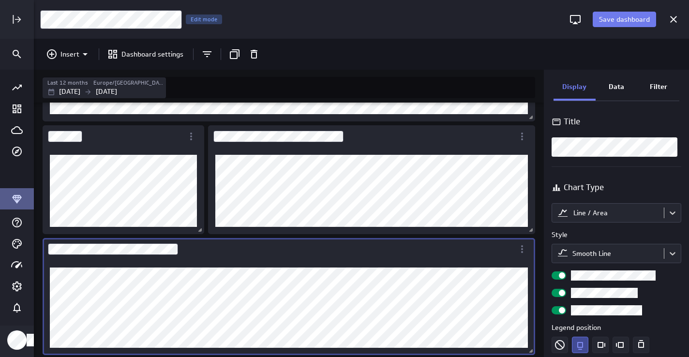
click at [510, 24] on div "[PERSON_NAME] Marketing Edit mode" at bounding box center [301, 20] width 523 height 20
click at [617, 15] on span "Save dashboard" at bounding box center [624, 19] width 51 height 9
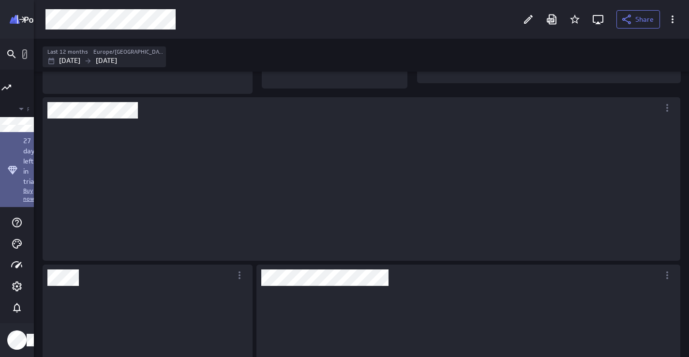
scroll to position [118, 399]
